Goal: Navigation & Orientation: Find specific page/section

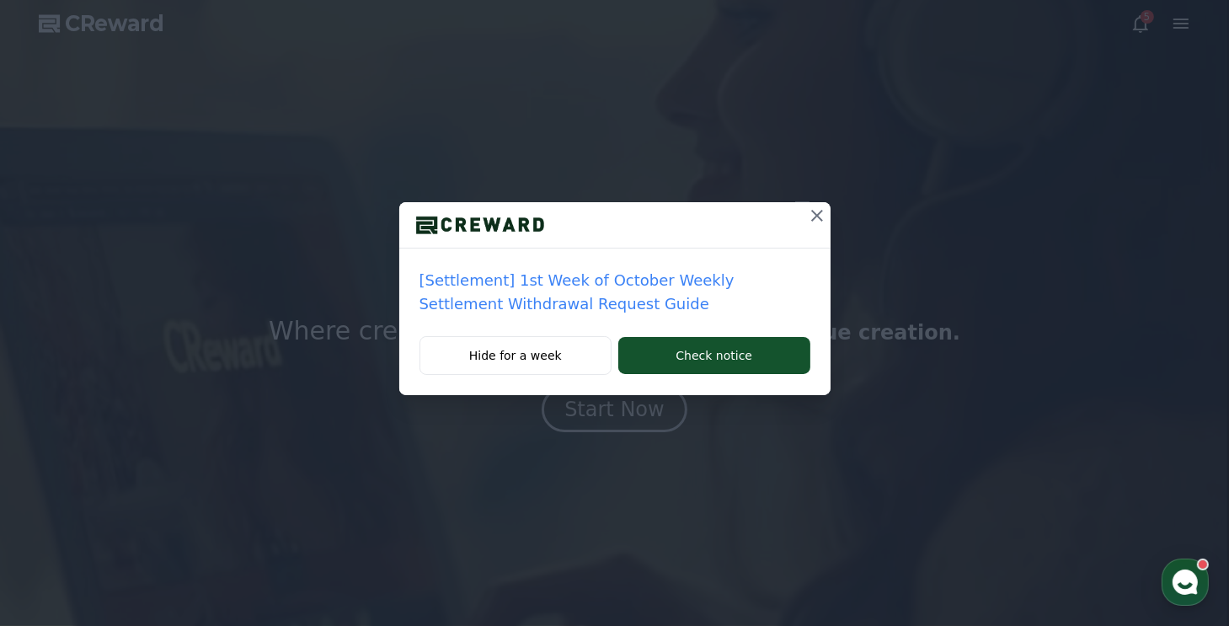
click at [812, 215] on icon at bounding box center [817, 215] width 20 height 20
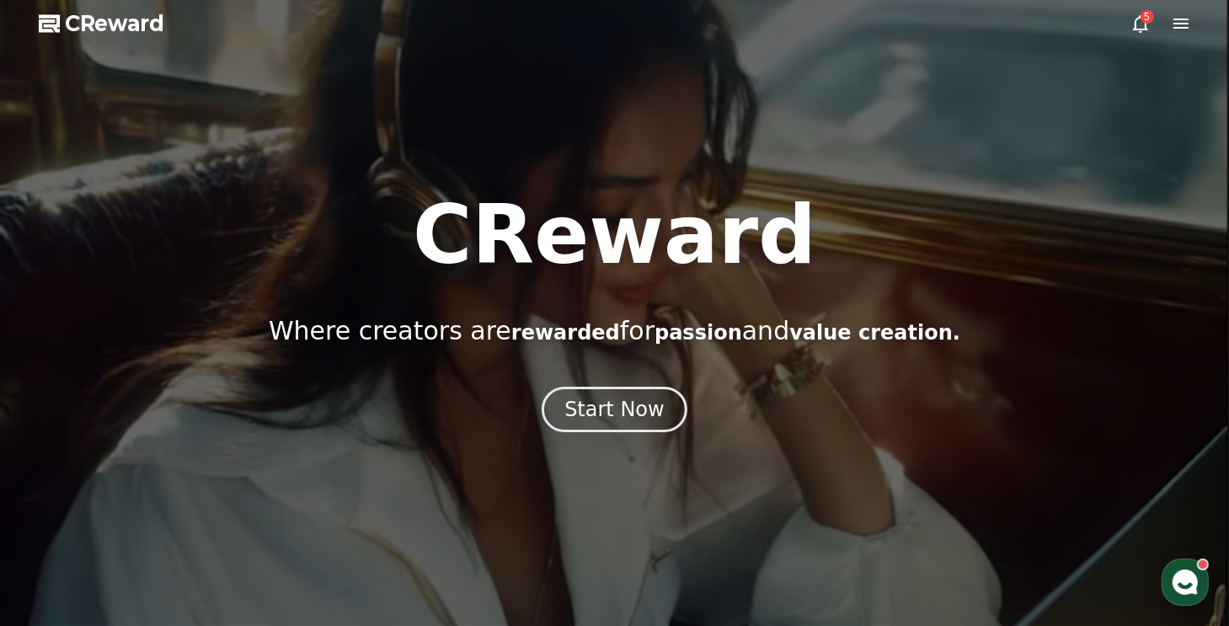
click at [1174, 581] on use "button" at bounding box center [1184, 581] width 25 height 25
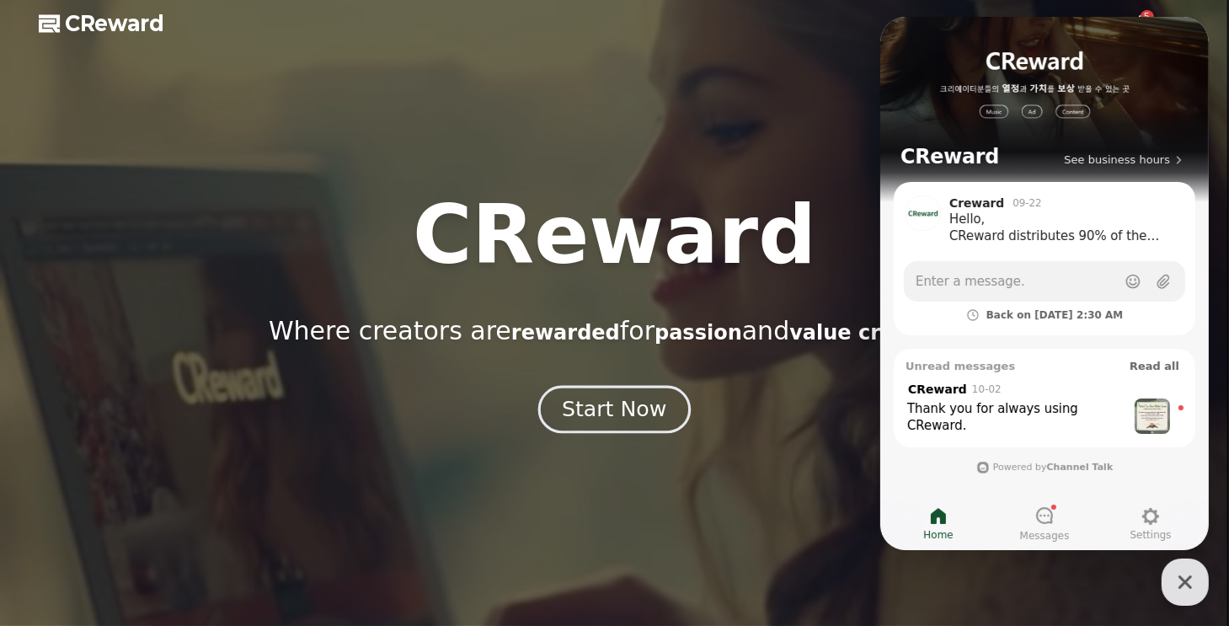
click at [660, 398] on div "Start Now" at bounding box center [614, 409] width 104 height 29
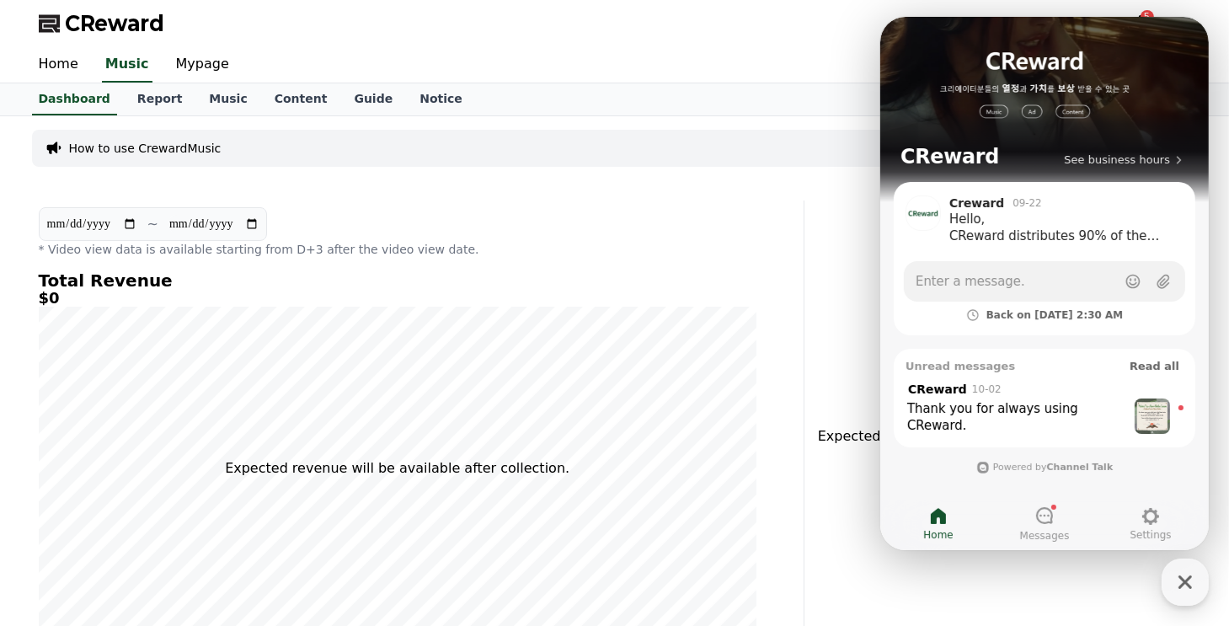
click at [502, 191] on div "**********" at bounding box center [614, 455] width 1179 height 679
click at [1180, 584] on icon "button" at bounding box center [1185, 582] width 30 height 30
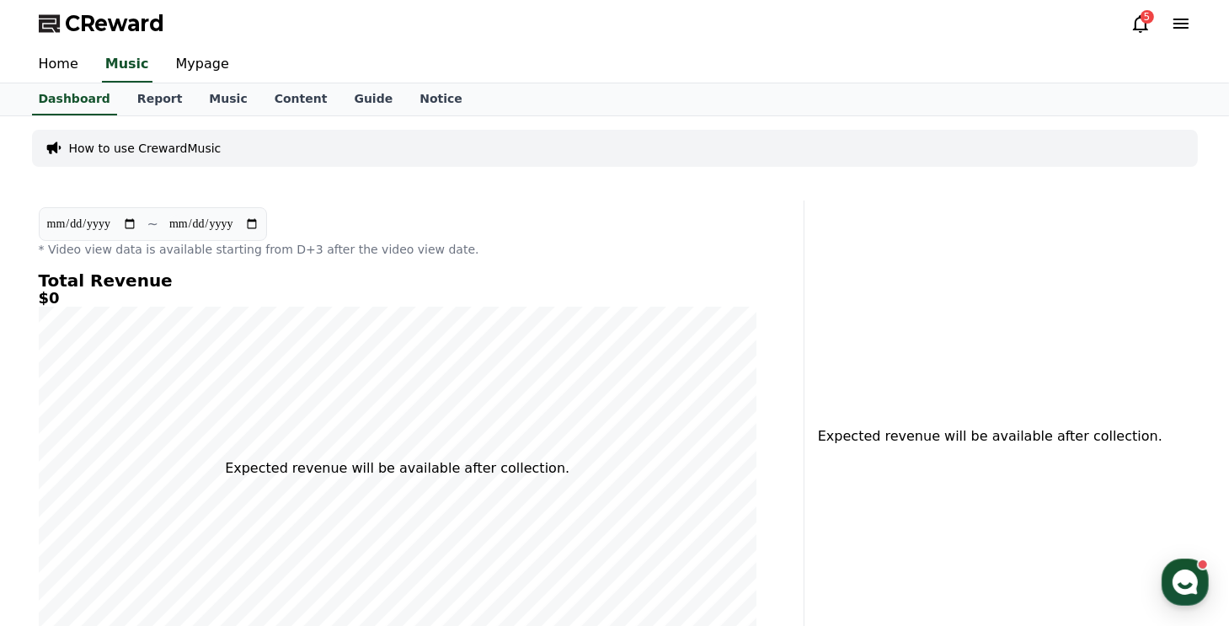
click at [1144, 20] on div "5" at bounding box center [1146, 16] width 13 height 13
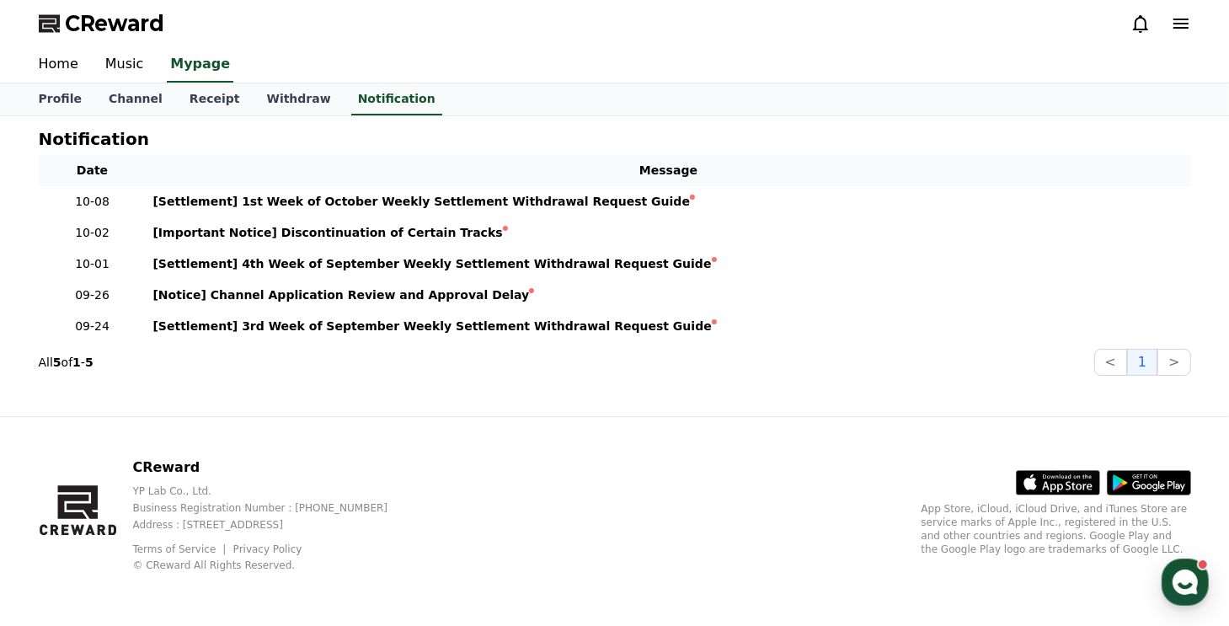
click at [1150, 19] on div at bounding box center [1160, 23] width 61 height 20
click at [1145, 19] on icon at bounding box center [1140, 23] width 20 height 20
click at [1175, 23] on icon at bounding box center [1180, 24] width 15 height 10
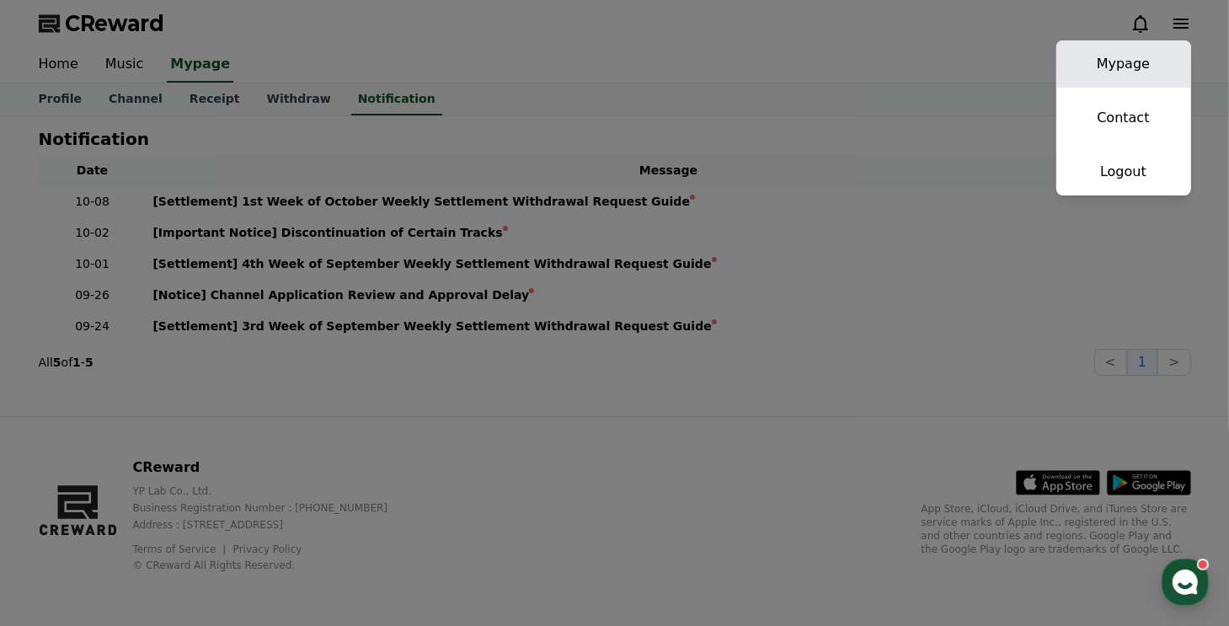
click at [1142, 58] on link "Mypage" at bounding box center [1123, 63] width 135 height 47
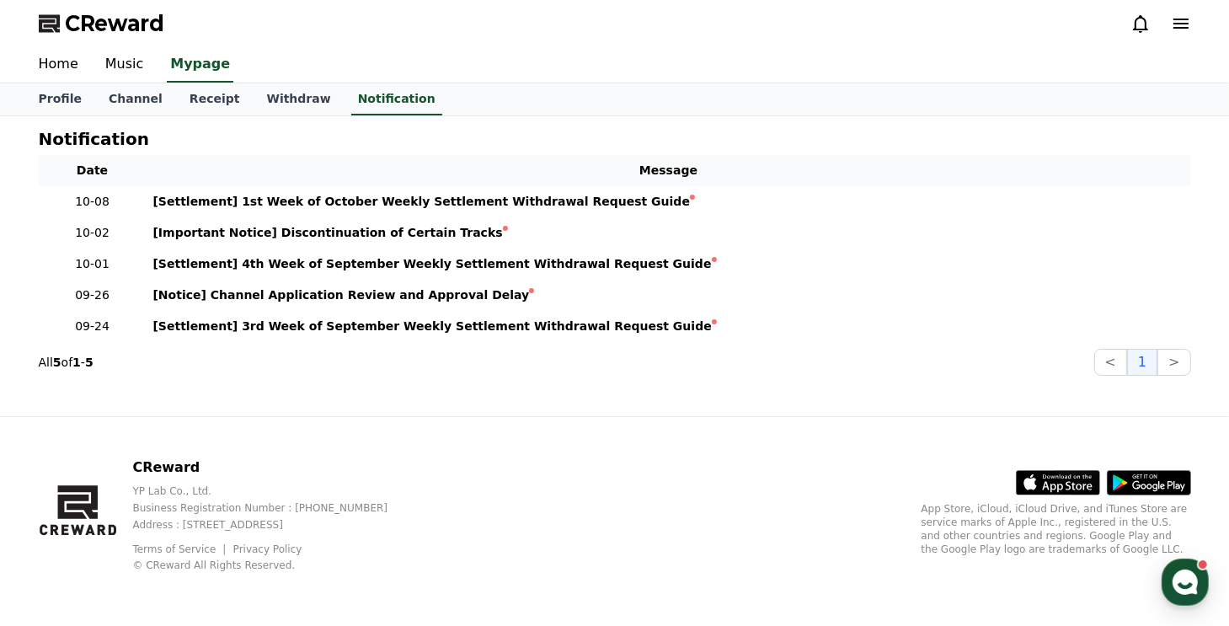
select select "**********"
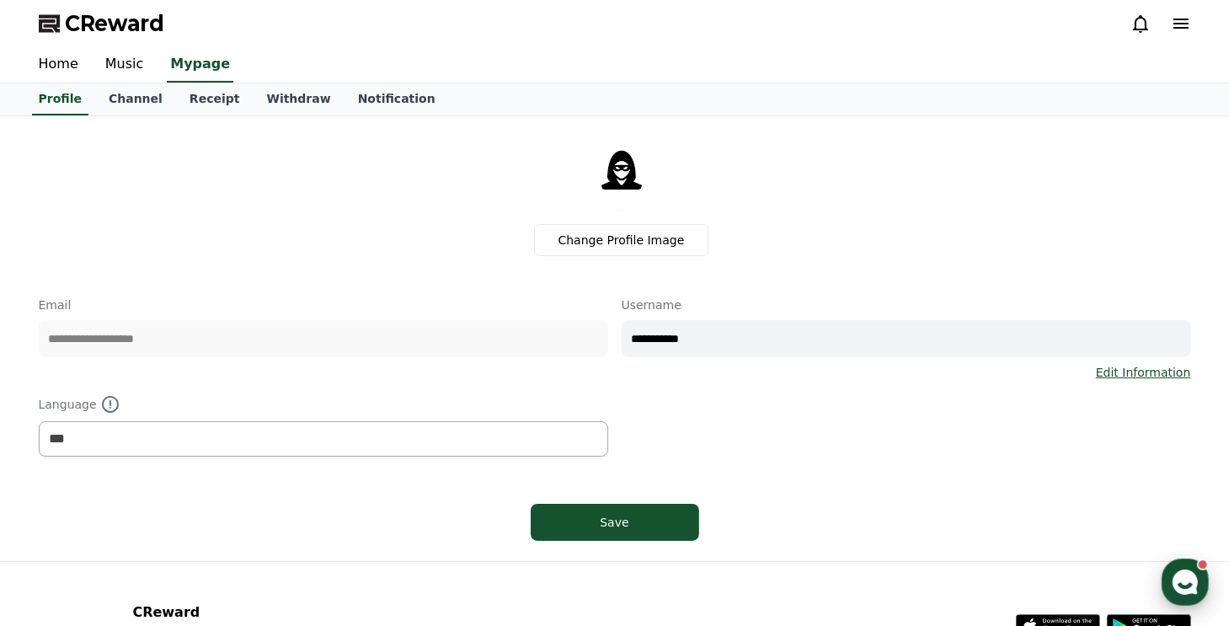
click at [1165, 595] on button "CReward Chat Button" at bounding box center [1184, 581] width 47 height 47
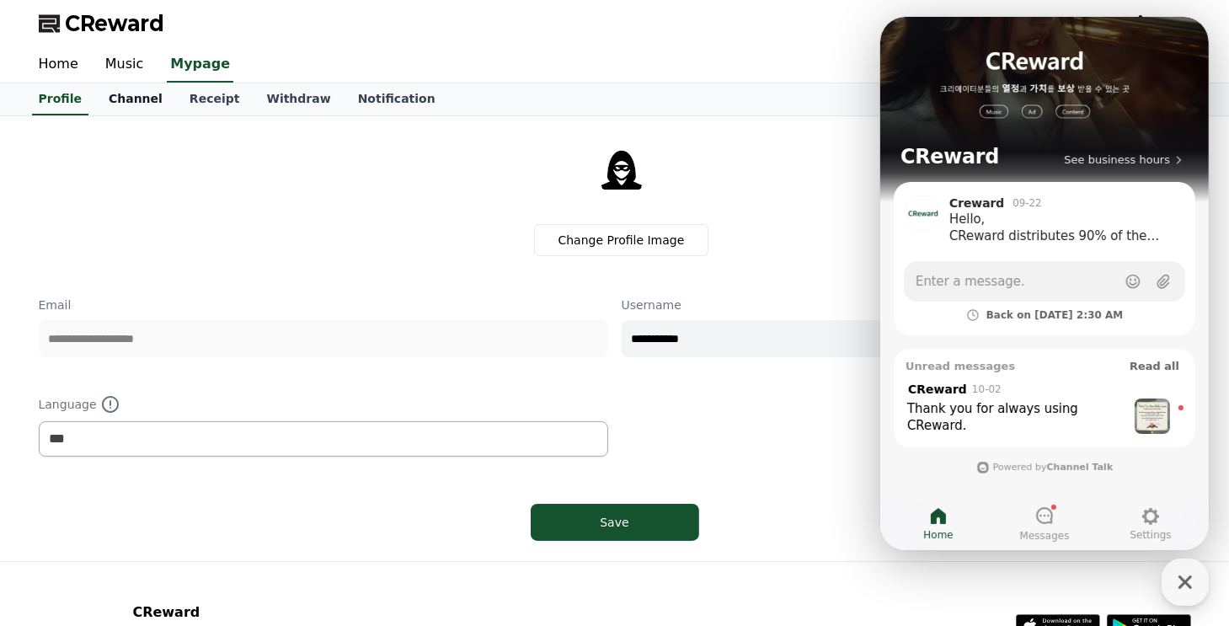
click at [138, 87] on link "Channel" at bounding box center [135, 99] width 81 height 32
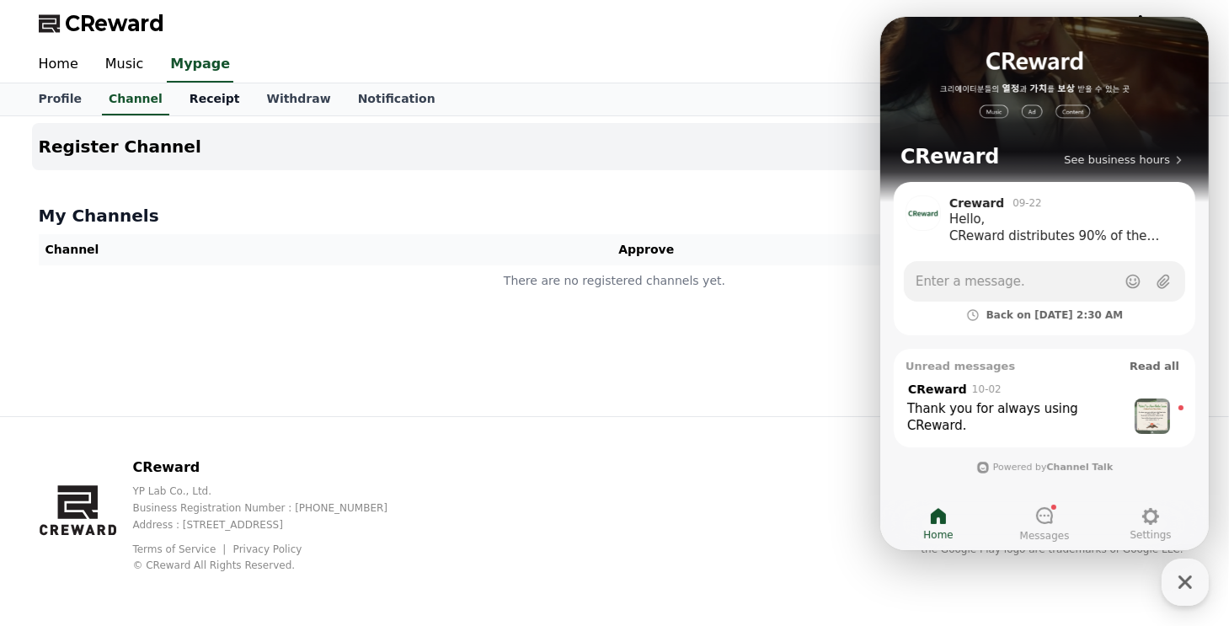
click at [205, 110] on link "Receipt" at bounding box center [214, 99] width 77 height 32
click at [148, 95] on link "Channel" at bounding box center [135, 99] width 81 height 32
